Goal: Task Accomplishment & Management: Complete application form

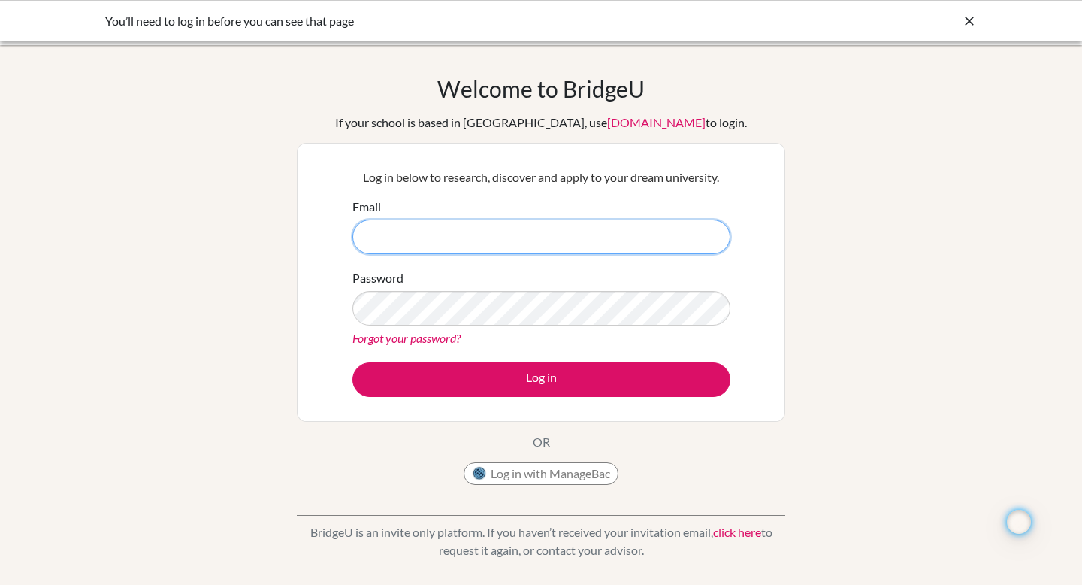
click at [460, 240] on input "Email" at bounding box center [541, 236] width 378 height 35
type input "j.wornstaff@criacademy.com"
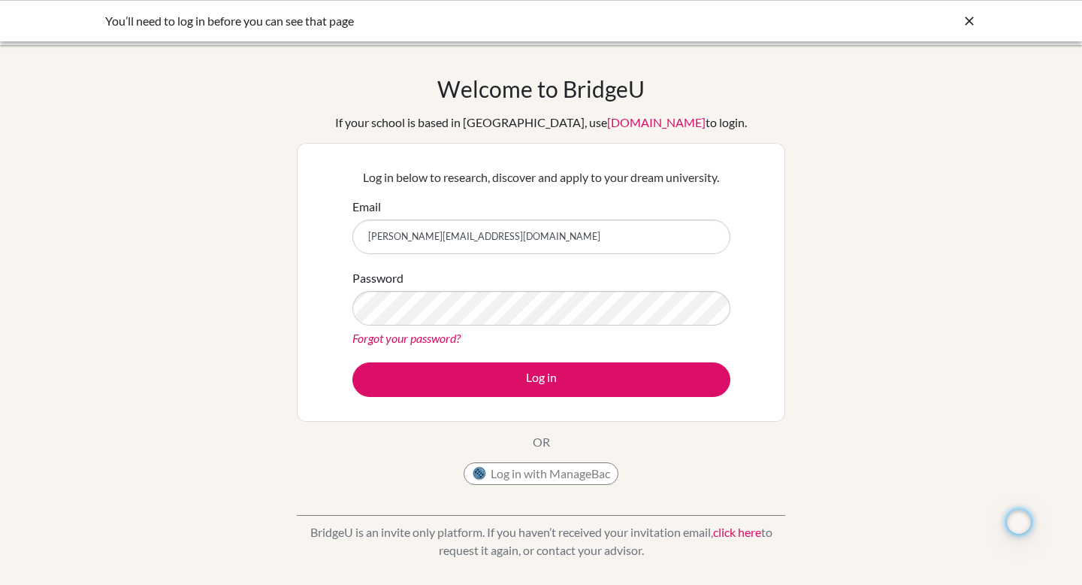
click at [536, 401] on div "Log in below to research, discover and apply to your dream university. Email j.…" at bounding box center [541, 282] width 397 height 247
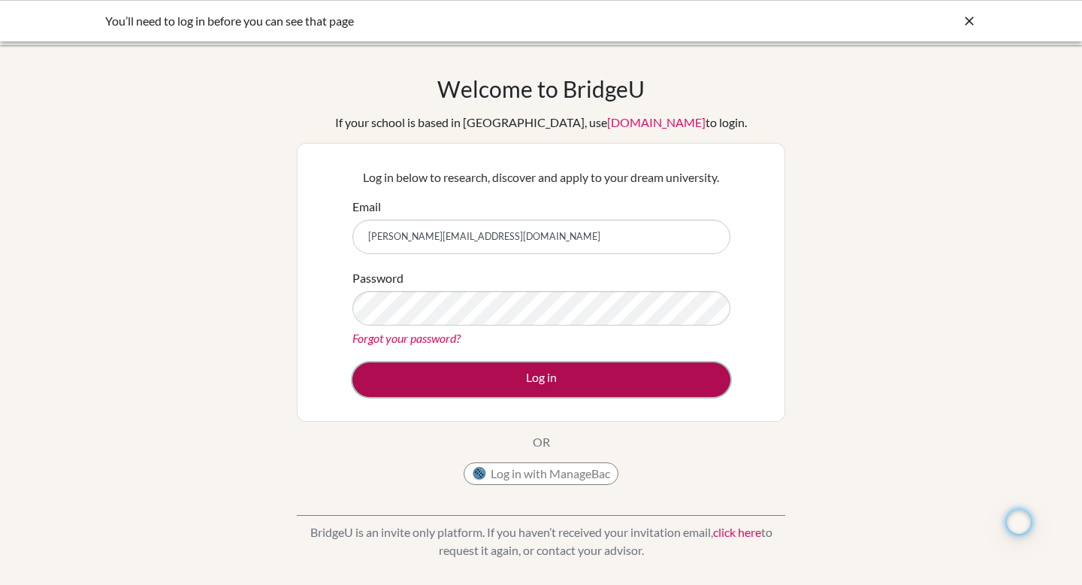
click at [536, 389] on button "Log in" at bounding box center [541, 379] width 378 height 35
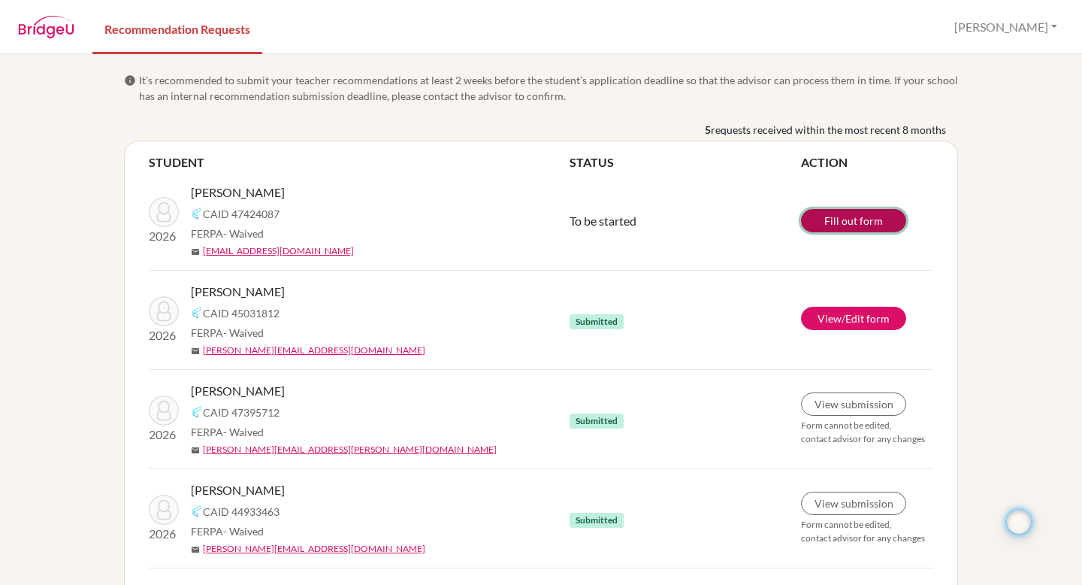
click at [855, 221] on link "Fill out form" at bounding box center [853, 220] width 105 height 23
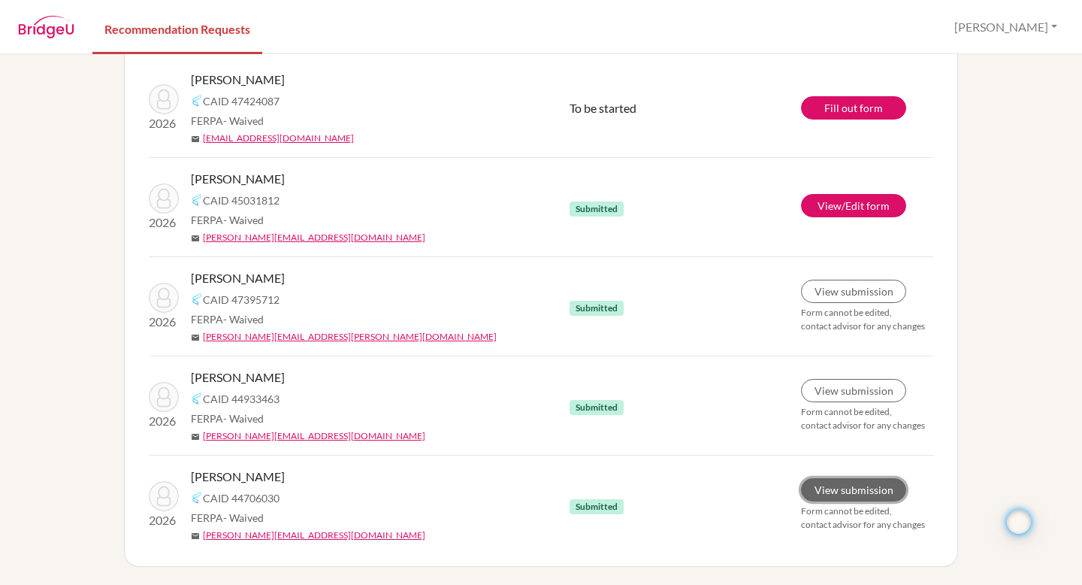
click at [846, 493] on link "View submission" at bounding box center [853, 489] width 105 height 23
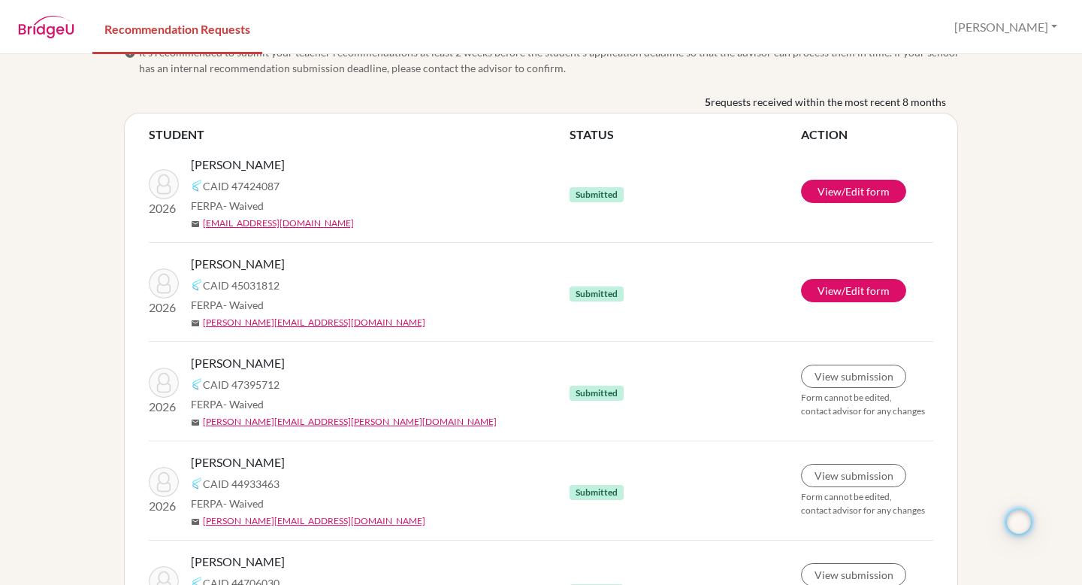
scroll to position [23, 0]
